Goal: Task Accomplishment & Management: Use online tool/utility

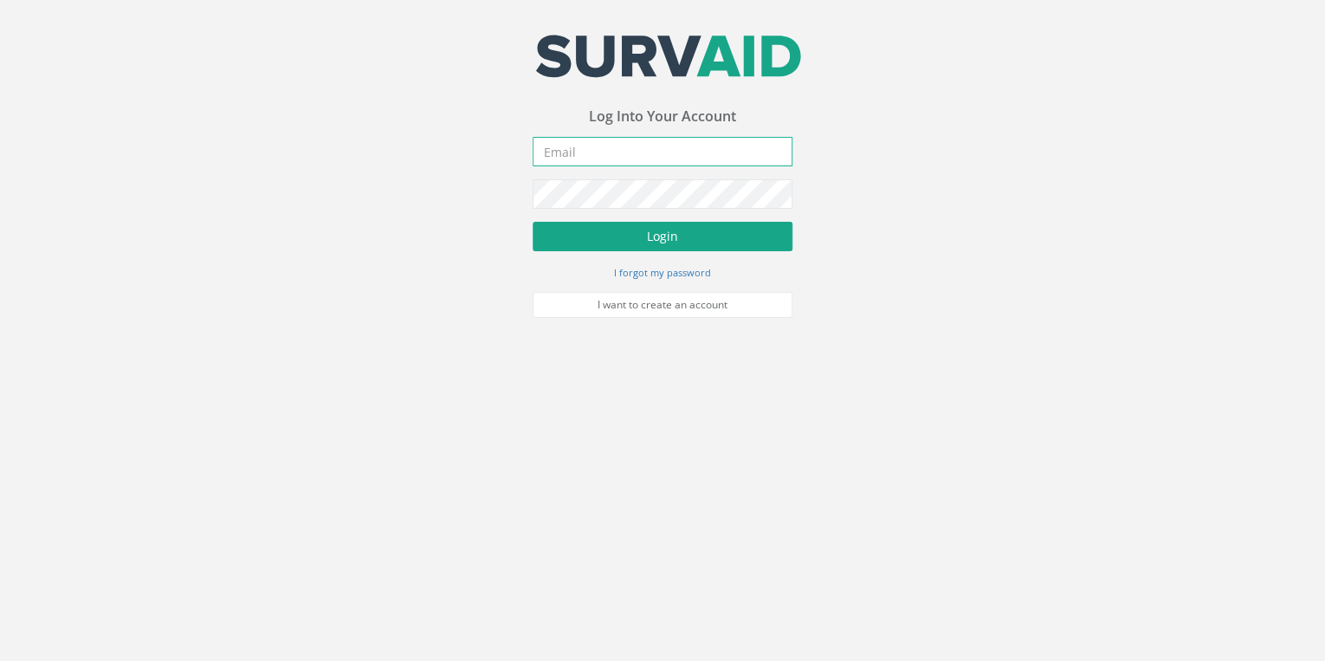
type input "[EMAIL_ADDRESS][DOMAIN_NAME]"
click at [607, 249] on button "Login" at bounding box center [662, 236] width 260 height 29
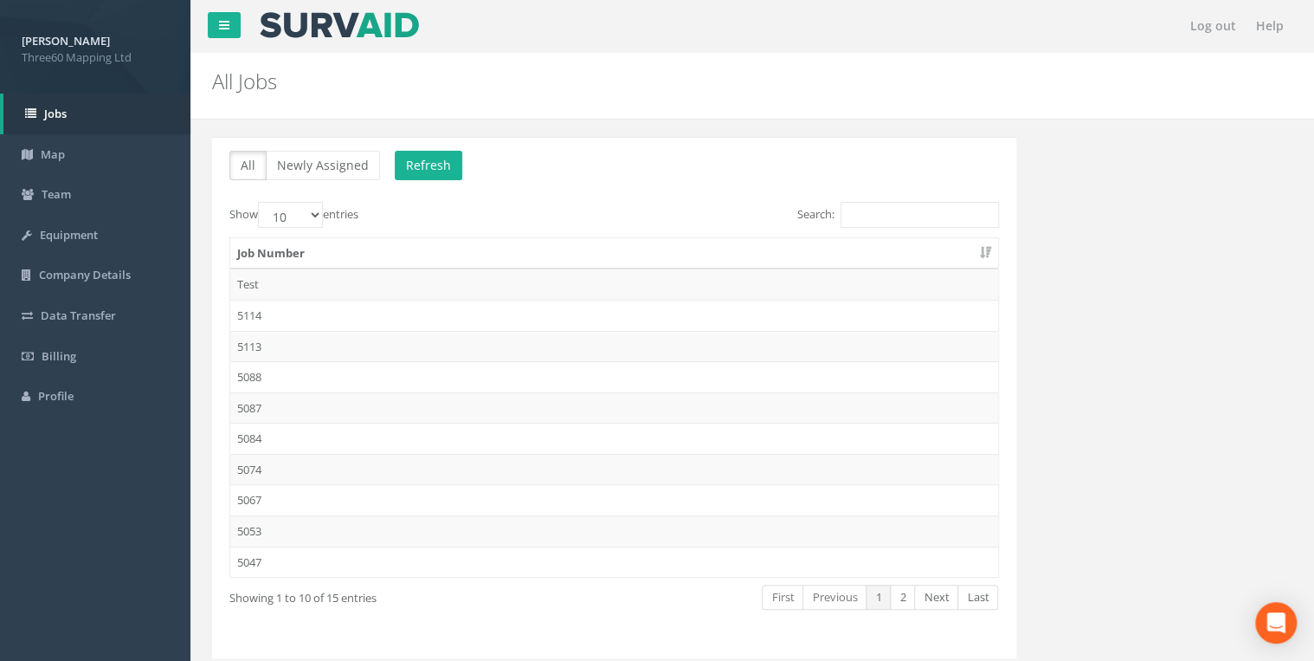
click at [267, 400] on td "5087" at bounding box center [614, 407] width 768 height 31
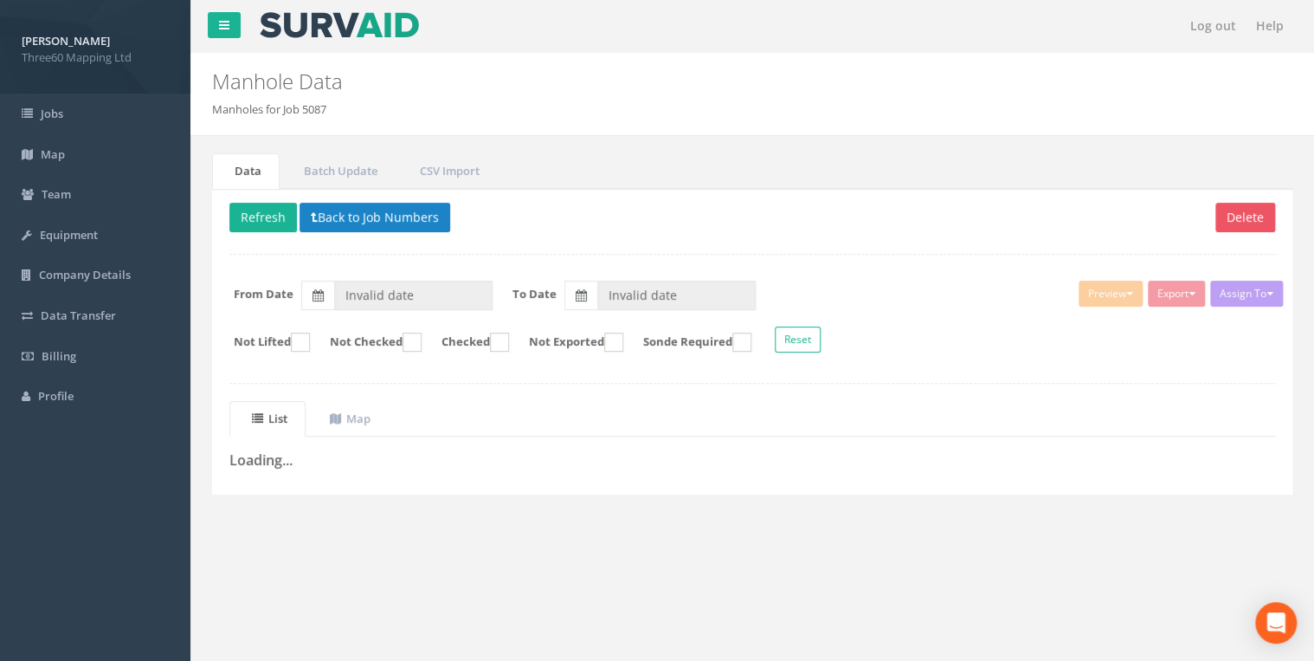
type input "[DATE]"
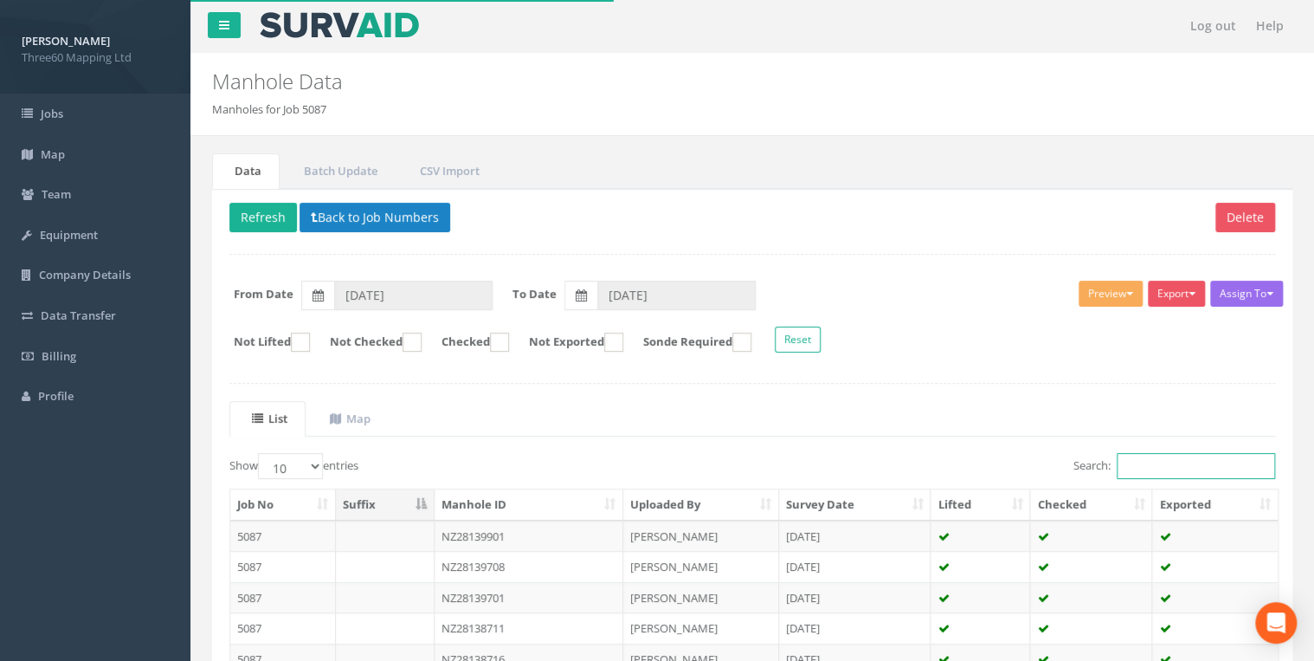
click at [1144, 458] on input "Search:" at bounding box center [1196, 466] width 158 height 26
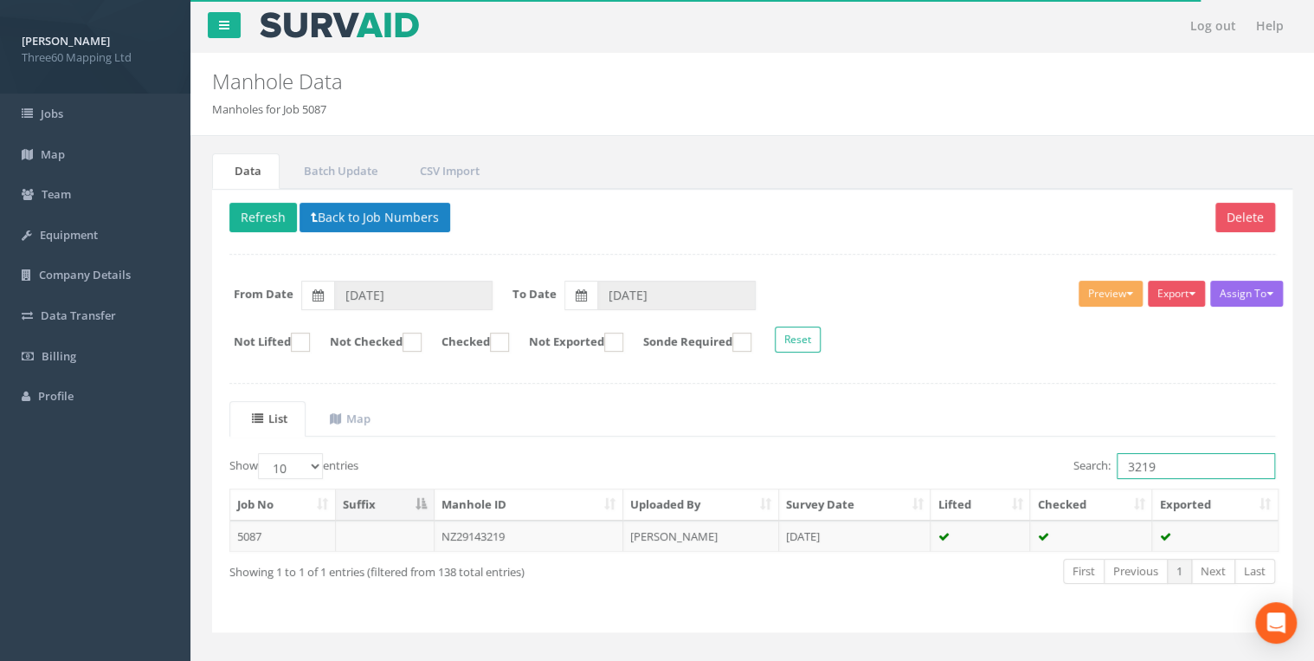
scroll to position [24, 0]
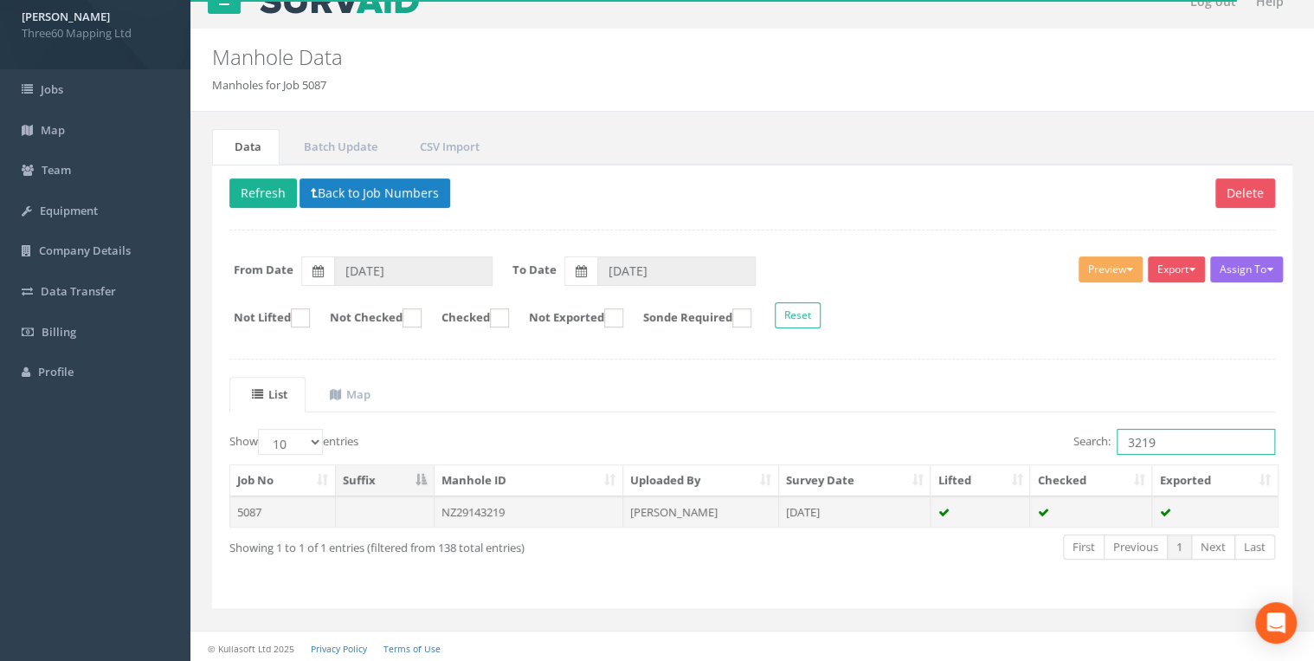
type input "3219"
click at [517, 511] on td "NZ29143219" at bounding box center [529, 511] width 189 height 31
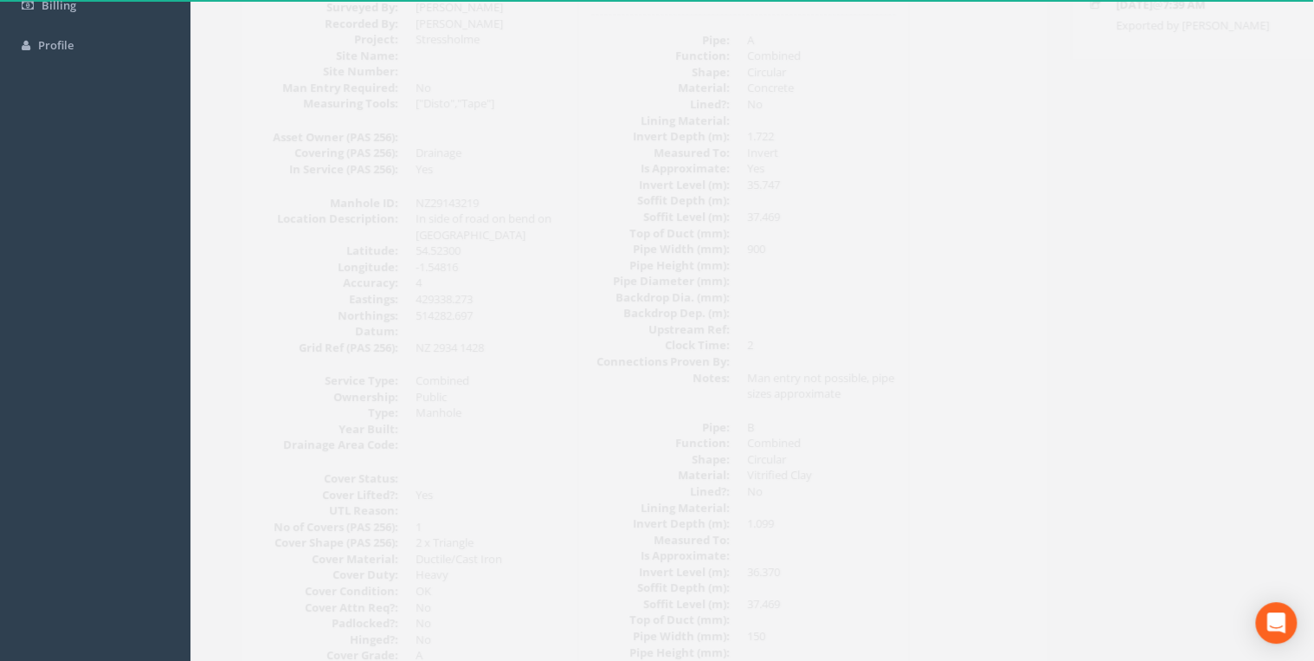
scroll to position [0, 0]
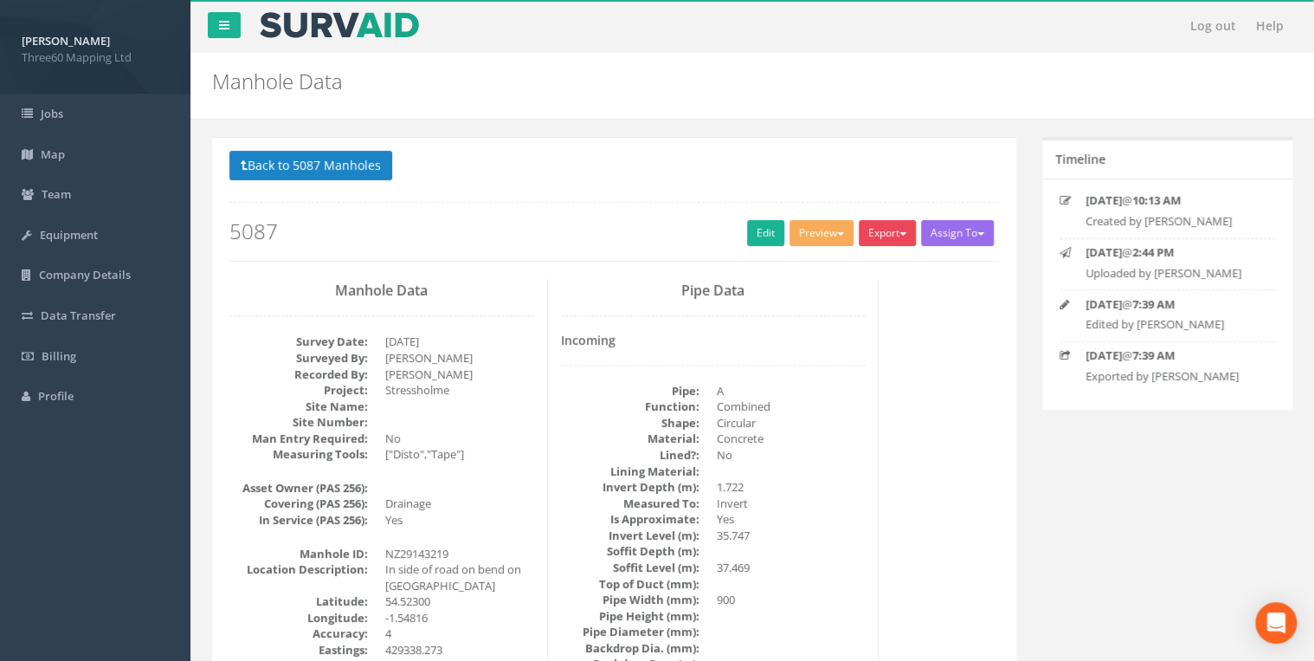
click at [890, 240] on button "Export" at bounding box center [887, 233] width 57 height 26
click at [821, 262] on link "360 Manhole" at bounding box center [852, 268] width 132 height 27
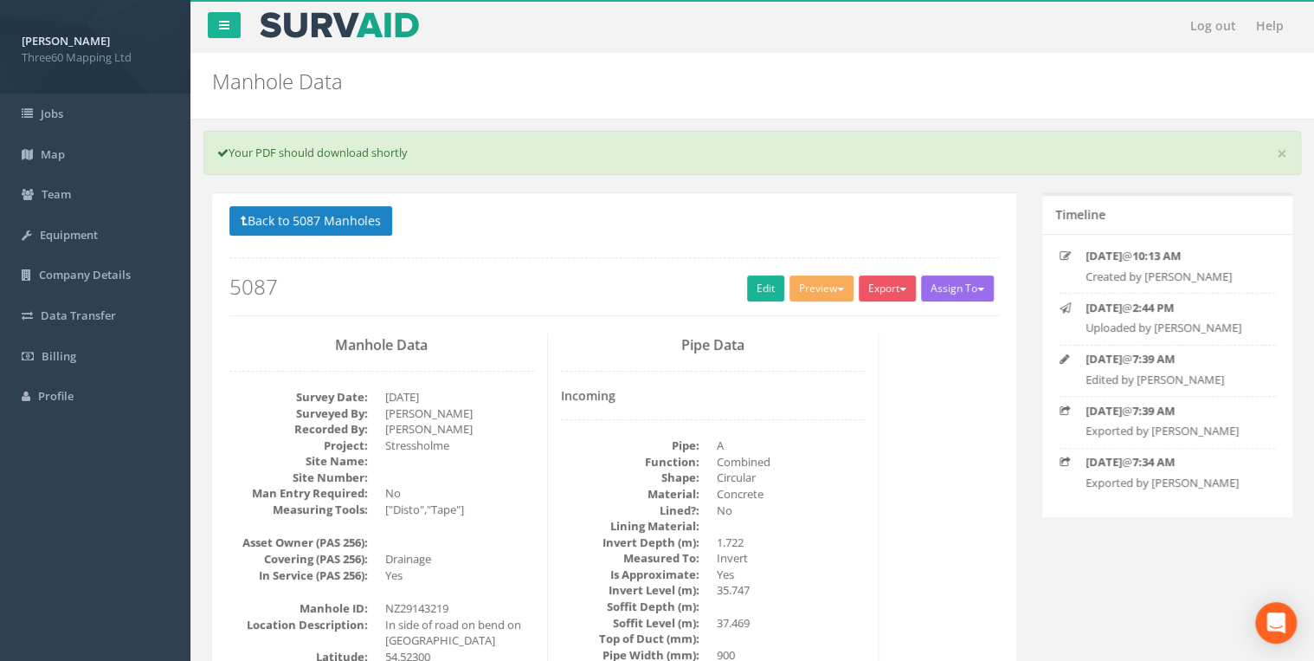
click at [349, 235] on p "Back to 5087 Manholes Back to Map" at bounding box center [614, 223] width 770 height 34
click at [346, 225] on button "Back to 5087 Manholes" at bounding box center [310, 220] width 163 height 29
